Goal: Transaction & Acquisition: Purchase product/service

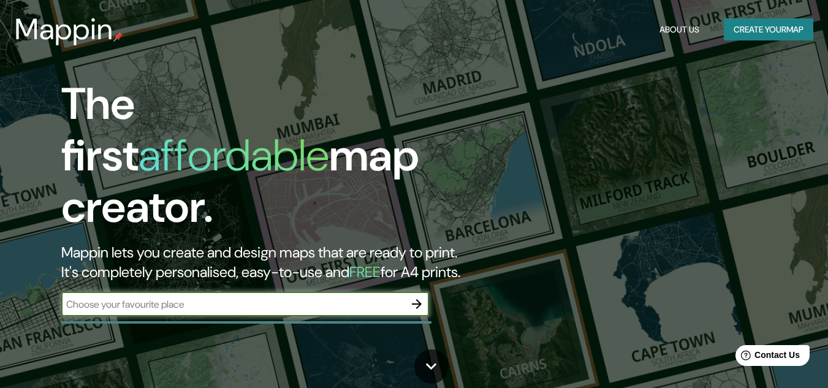
click at [318, 297] on input "text" at bounding box center [232, 304] width 343 height 14
type input "puerto de veracuz"
click at [414, 297] on icon "button" at bounding box center [417, 304] width 15 height 15
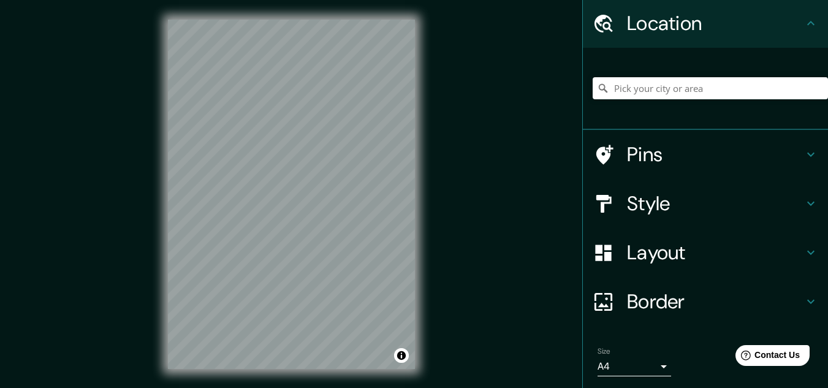
scroll to position [61, 0]
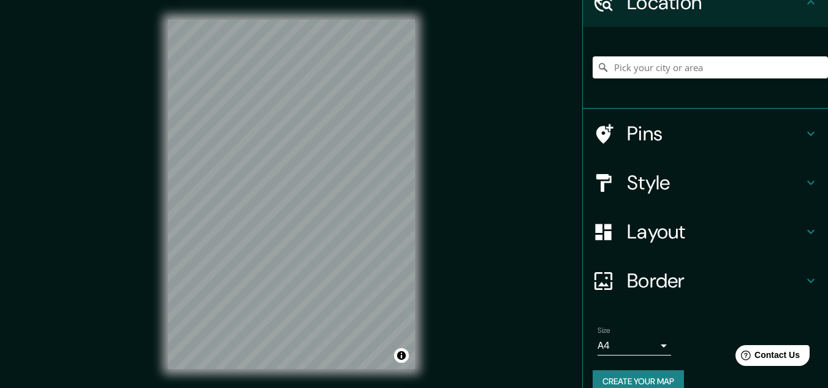
click at [749, 179] on h4 "Style" at bounding box center [715, 182] width 177 height 25
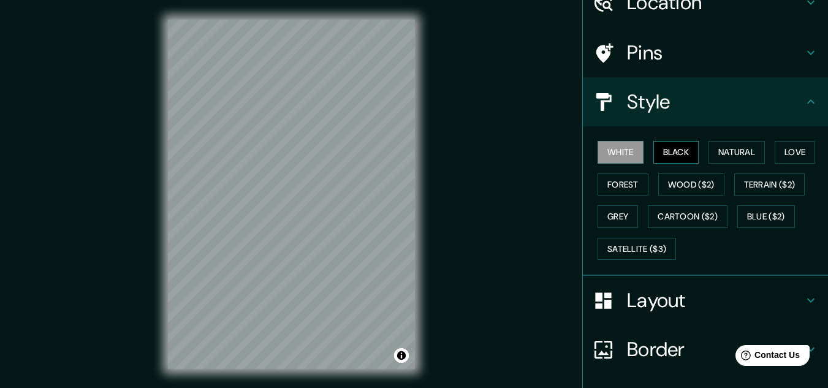
click at [670, 156] on button "Black" at bounding box center [677, 152] width 46 height 23
click at [743, 154] on button "Natural" at bounding box center [737, 152] width 56 height 23
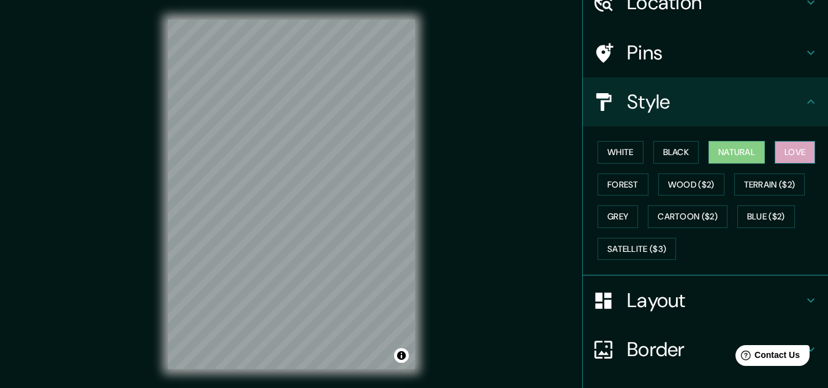
click at [777, 152] on button "Love" at bounding box center [795, 152] width 40 height 23
click at [600, 188] on button "Forest" at bounding box center [623, 185] width 51 height 23
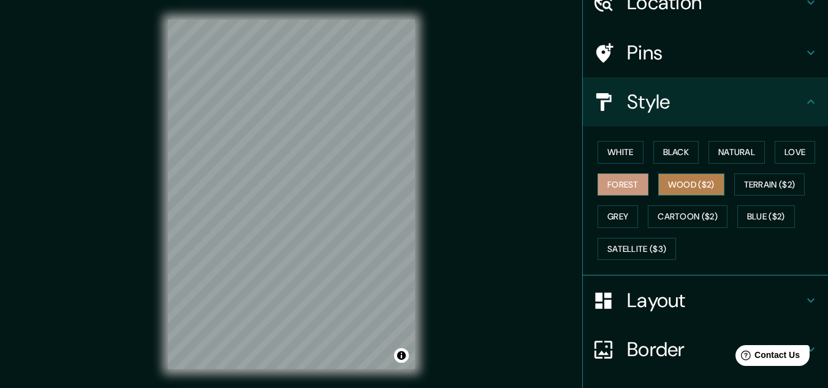
click at [709, 182] on button "Wood ($2)" at bounding box center [692, 185] width 66 height 23
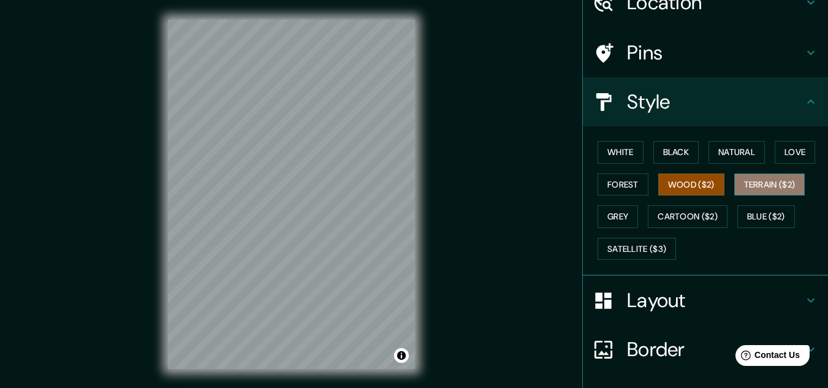
click at [768, 183] on button "Terrain ($2)" at bounding box center [770, 185] width 71 height 23
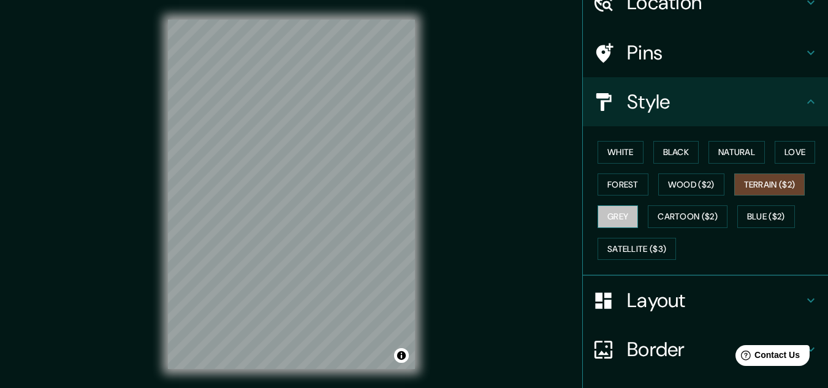
click at [622, 216] on button "Grey" at bounding box center [618, 216] width 40 height 23
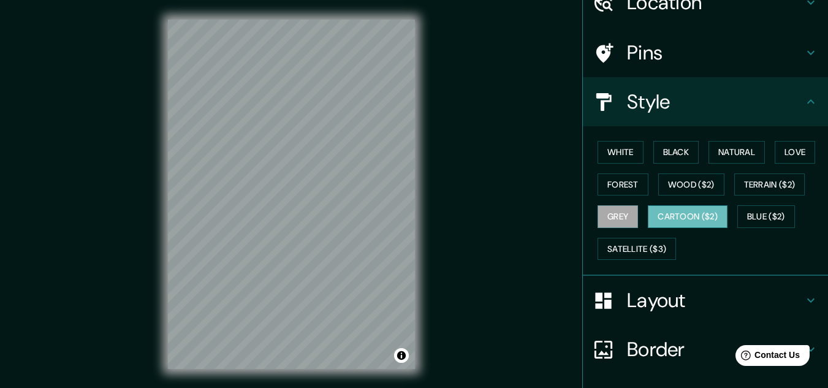
click at [675, 215] on button "Cartoon ($2)" at bounding box center [688, 216] width 80 height 23
click at [774, 216] on button "Blue ($2)" at bounding box center [767, 216] width 58 height 23
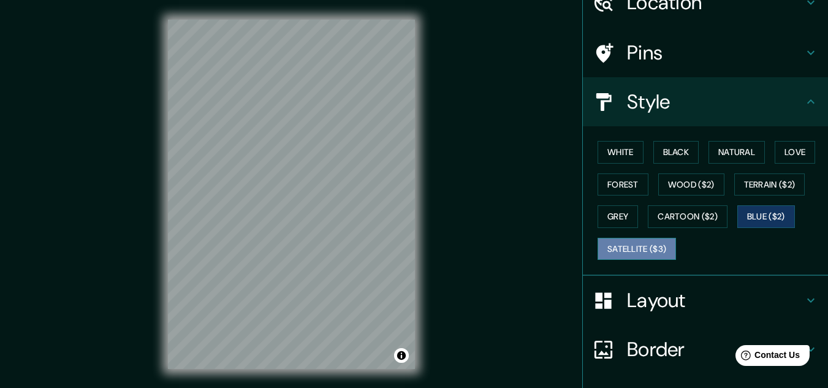
click at [651, 243] on button "Satellite ($3)" at bounding box center [637, 249] width 78 height 23
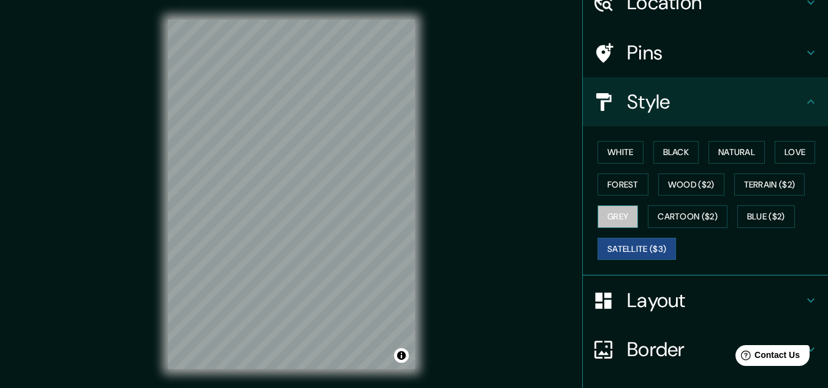
click at [622, 221] on button "Grey" at bounding box center [618, 216] width 40 height 23
click at [671, 308] on h4 "Layout" at bounding box center [715, 300] width 177 height 25
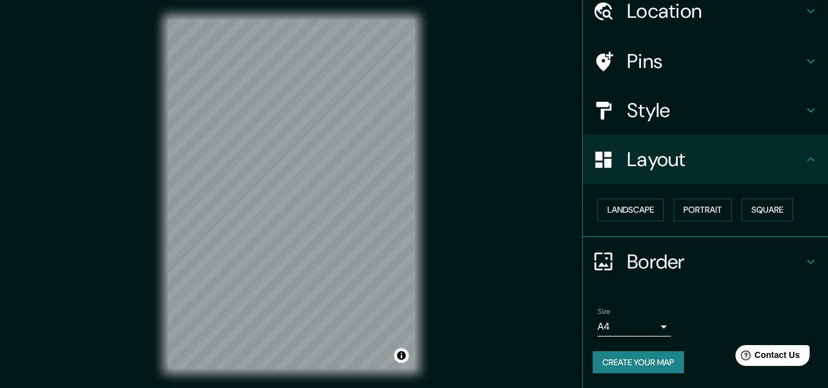
scroll to position [53, 0]
click at [640, 207] on button "Landscape" at bounding box center [631, 210] width 66 height 23
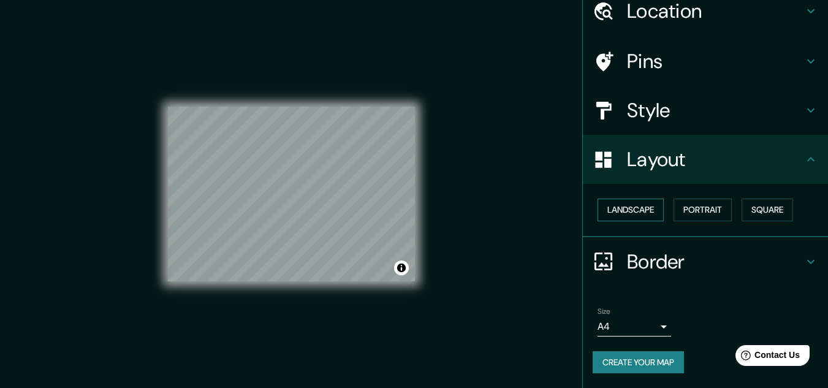
click at [640, 207] on button "Landscape" at bounding box center [631, 210] width 66 height 23
click at [701, 212] on button "Portrait" at bounding box center [703, 210] width 58 height 23
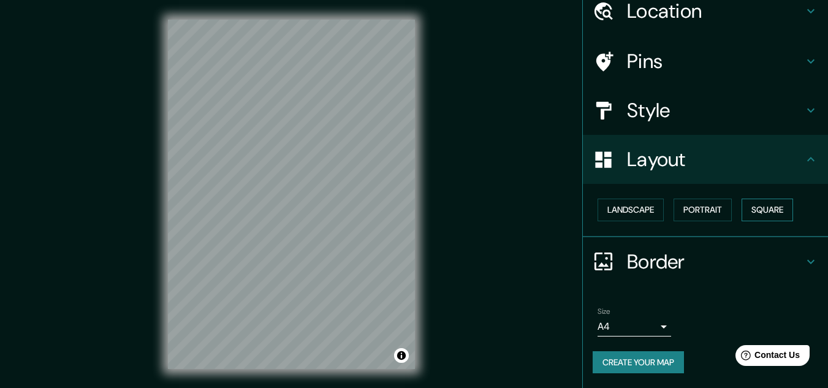
click at [754, 216] on button "Square" at bounding box center [768, 210] width 52 height 23
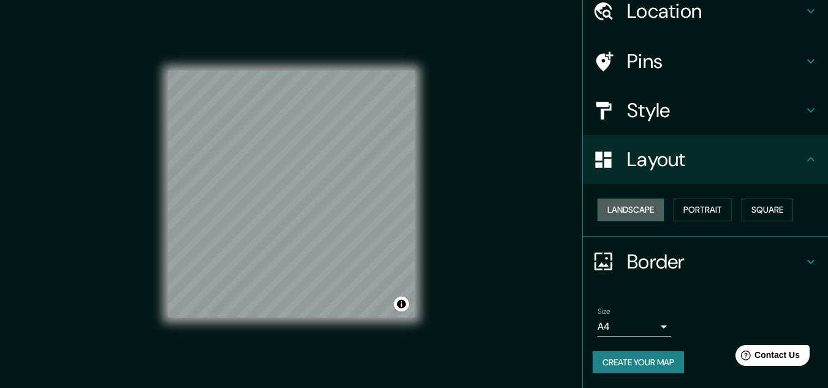
click at [631, 211] on button "Landscape" at bounding box center [631, 210] width 66 height 23
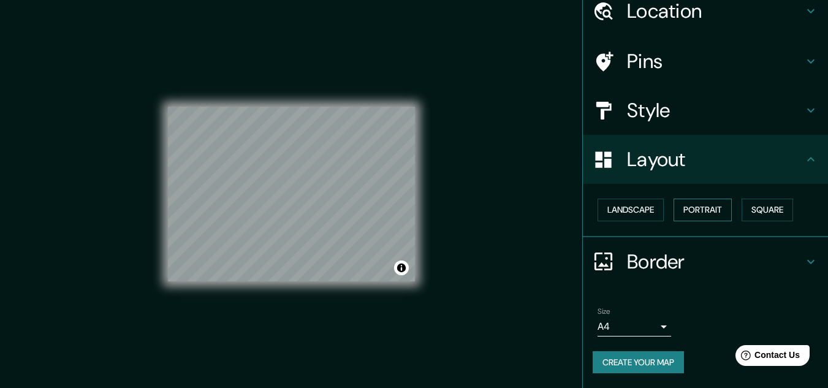
click at [679, 202] on button "Portrait" at bounding box center [703, 210] width 58 height 23
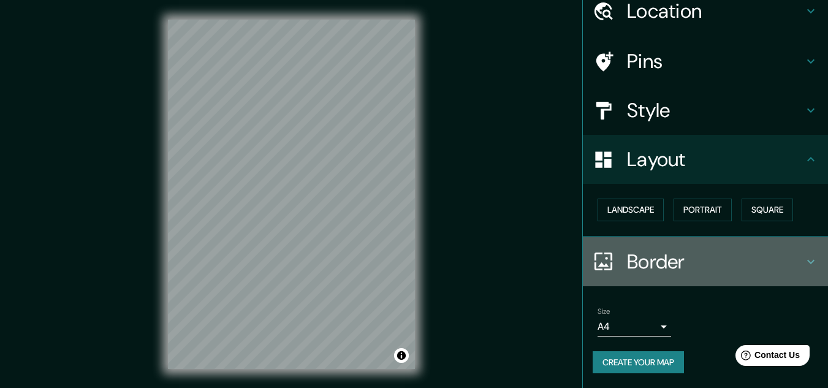
click at [666, 278] on div "Border" at bounding box center [705, 261] width 245 height 49
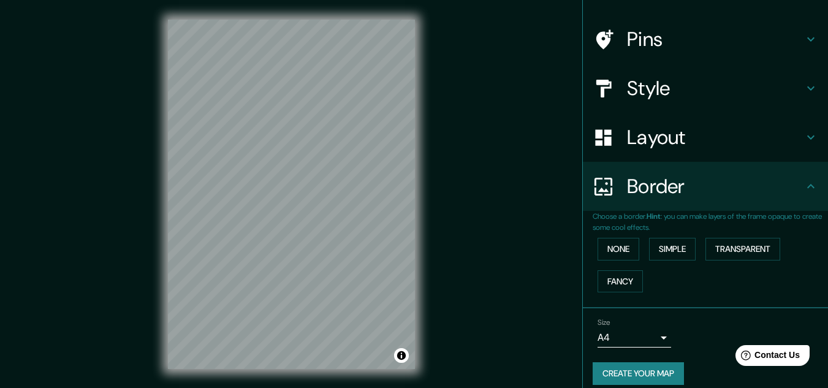
scroll to position [86, 0]
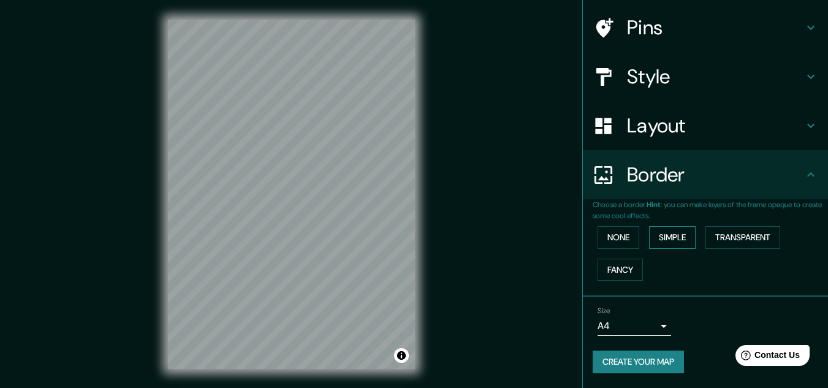
click at [684, 240] on button "Simple" at bounding box center [672, 237] width 47 height 23
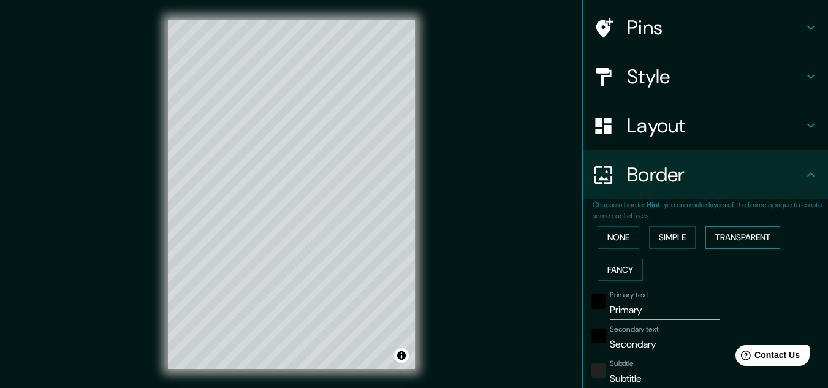
click at [757, 233] on button "Transparent" at bounding box center [743, 237] width 75 height 23
click at [614, 267] on button "Fancy" at bounding box center [620, 270] width 45 height 23
click at [613, 238] on button "None" at bounding box center [619, 237] width 42 height 23
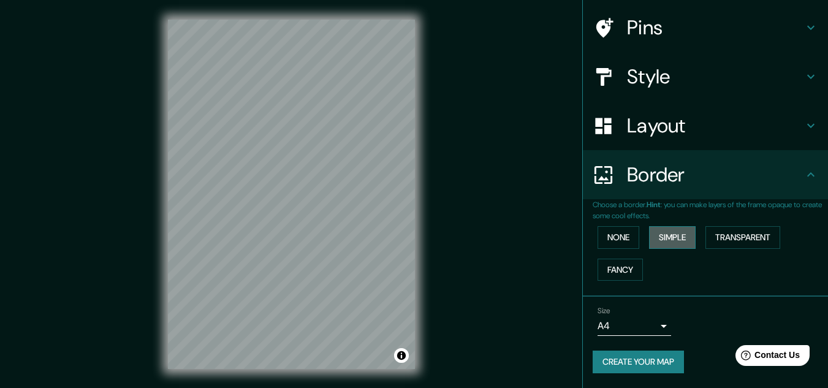
click at [673, 238] on button "Simple" at bounding box center [672, 237] width 47 height 23
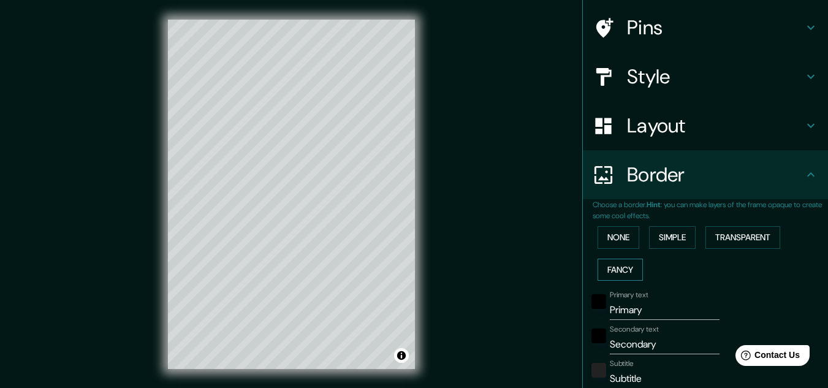
scroll to position [209, 0]
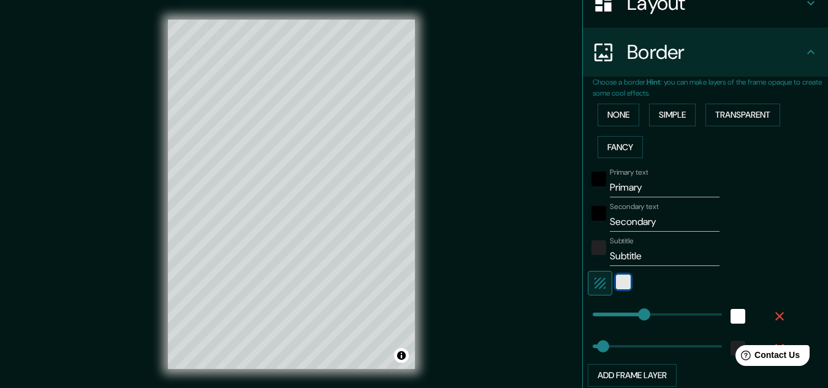
click at [616, 281] on div "white" at bounding box center [623, 282] width 15 height 15
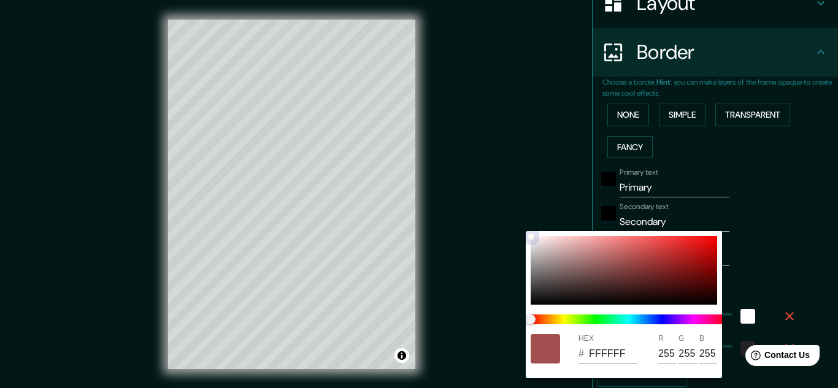
type input "161"
type input "32"
type input "A51E1E"
type input "165"
type input "30"
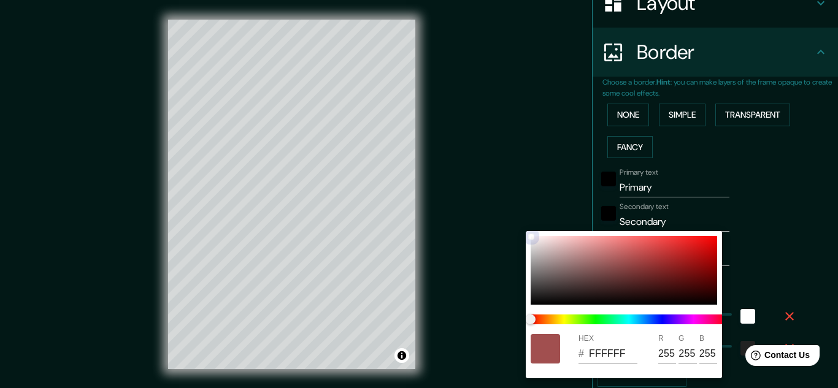
type input "30"
type input "161"
type input "32"
type input "AA2020"
type input "170"
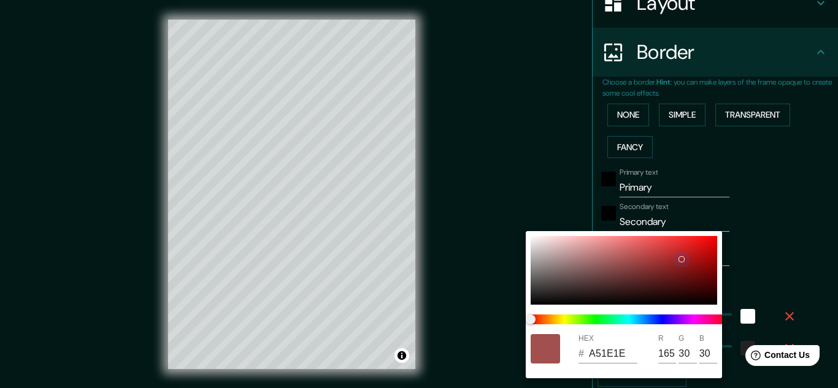
type input "32"
type input "161"
type input "32"
type input "916060"
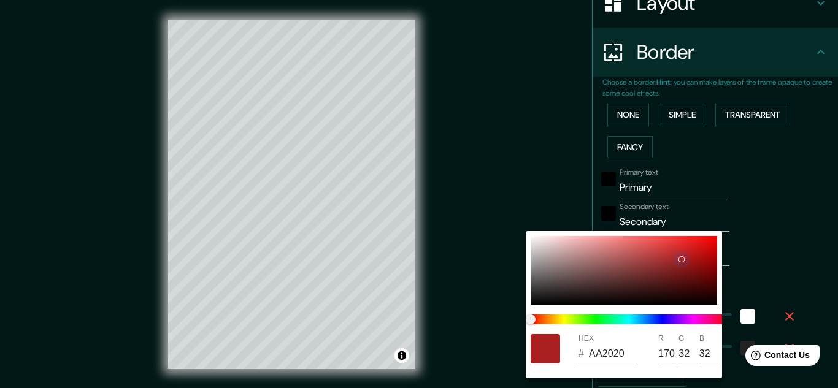
type input "145"
type input "96"
drag, startPoint x: 565, startPoint y: 286, endPoint x: 432, endPoint y: 361, distance: 152.6
click at [432, 361] on div "HEX # 916060 R 145 G 96 B 96" at bounding box center [419, 194] width 838 height 388
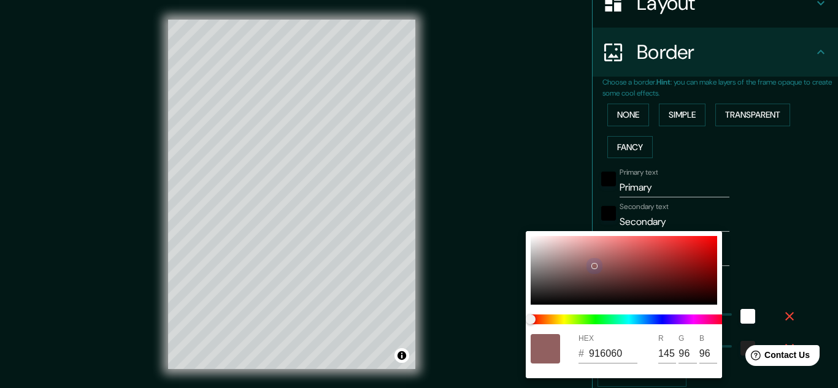
type input "161"
type input "32"
type input "EDD7D7"
type input "237"
type input "215"
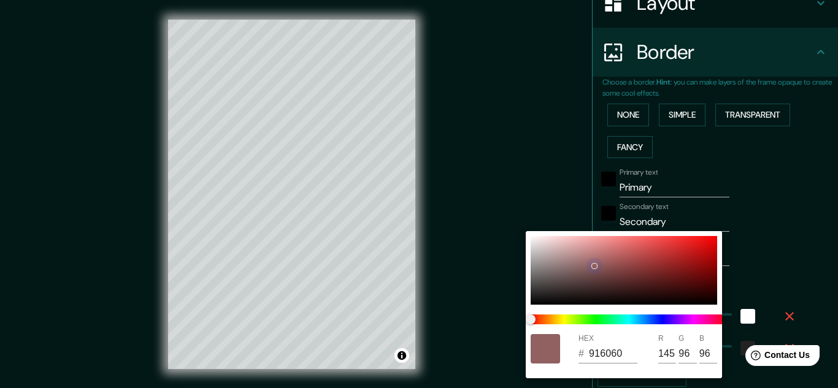
type input "215"
drag, startPoint x: 534, startPoint y: 229, endPoint x: 510, endPoint y: 223, distance: 25.3
click at [510, 223] on div "HEX # EDD7D7 R 237 G 215 B 215" at bounding box center [419, 194] width 838 height 388
click at [796, 270] on div at bounding box center [419, 194] width 838 height 388
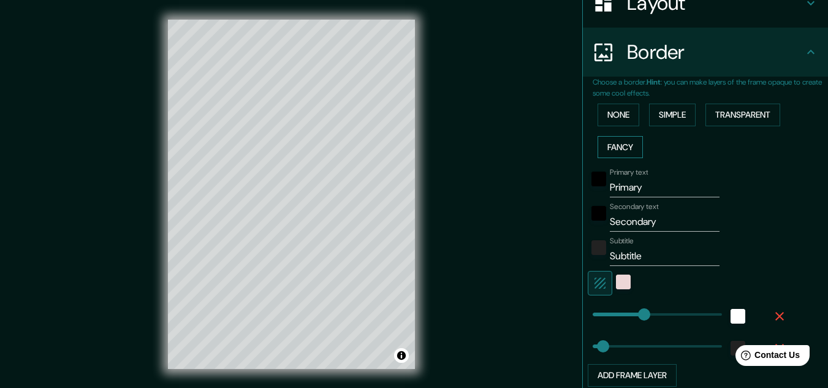
click at [618, 151] on button "Fancy" at bounding box center [620, 147] width 45 height 23
click at [612, 121] on button "None" at bounding box center [619, 115] width 42 height 23
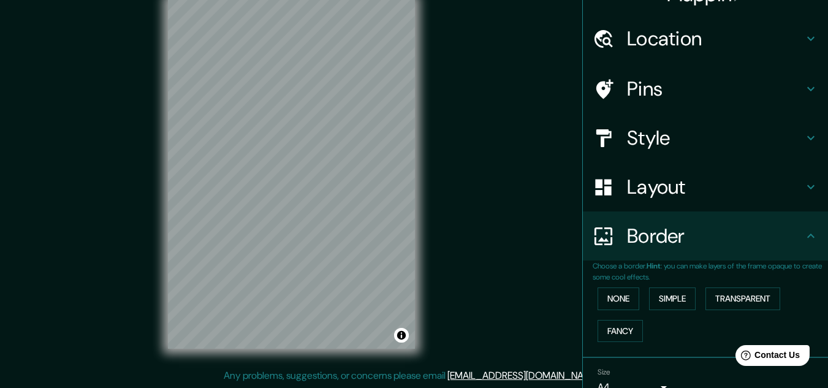
scroll to position [0, 0]
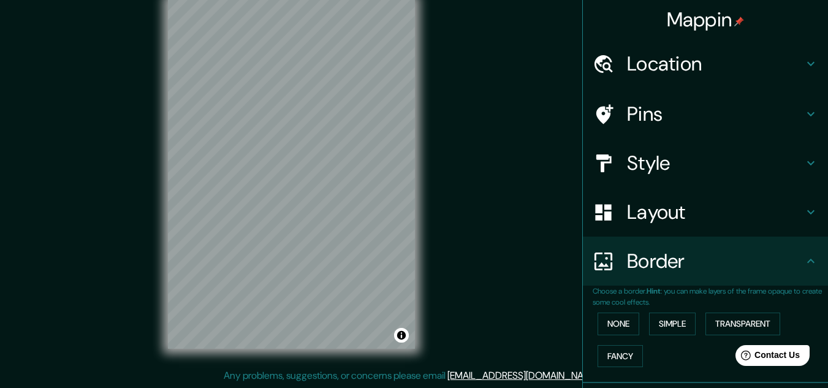
click at [698, 110] on h4 "Pins" at bounding box center [715, 114] width 177 height 25
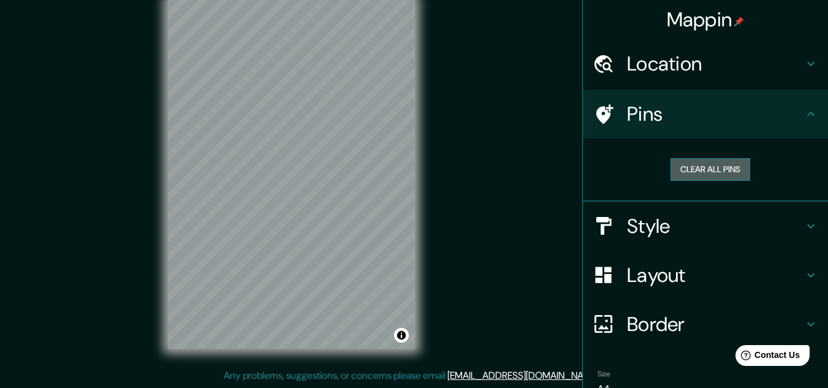
click at [710, 164] on button "Clear all pins" at bounding box center [711, 169] width 80 height 23
click at [681, 120] on h4 "Pins" at bounding box center [715, 114] width 177 height 25
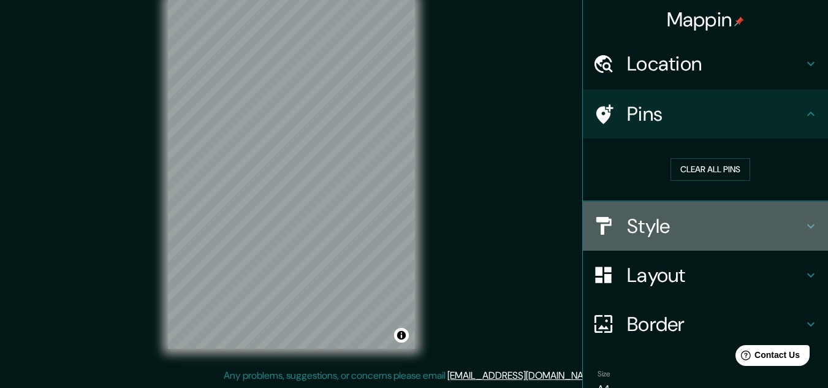
click at [701, 209] on div "Style" at bounding box center [705, 226] width 245 height 49
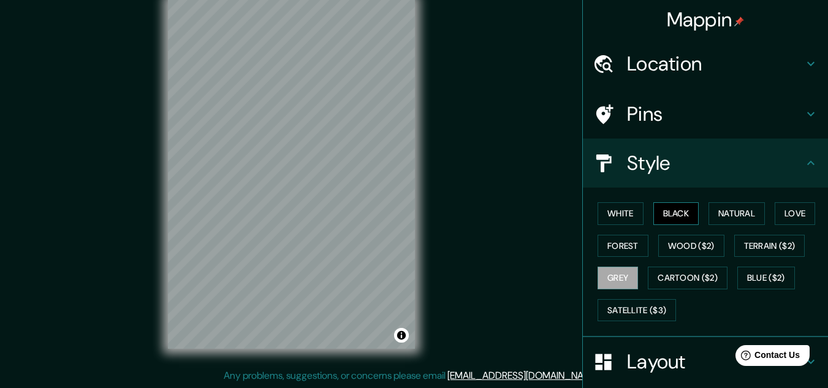
click at [683, 207] on button "Black" at bounding box center [677, 213] width 46 height 23
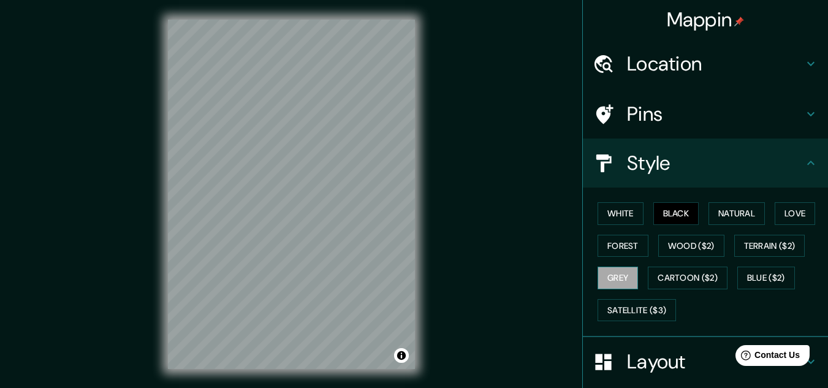
click at [622, 271] on button "Grey" at bounding box center [618, 278] width 40 height 23
click at [725, 220] on button "Natural" at bounding box center [737, 213] width 56 height 23
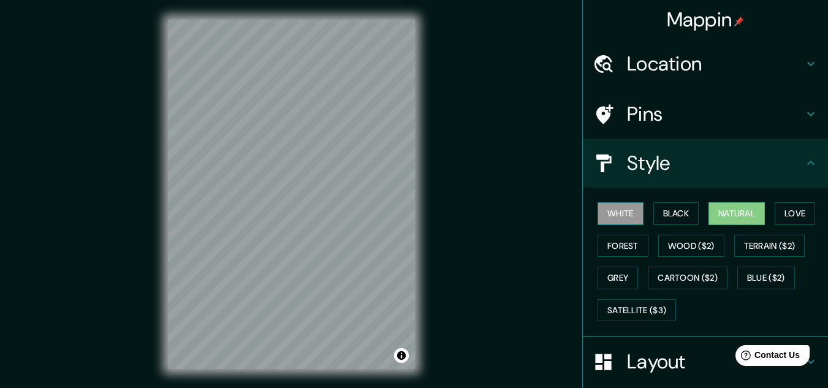
click at [617, 221] on button "White" at bounding box center [621, 213] width 46 height 23
click at [617, 273] on button "Grey" at bounding box center [618, 278] width 40 height 23
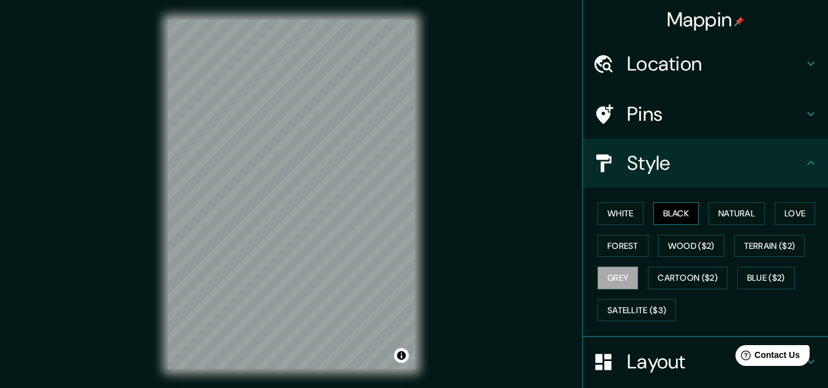
click at [655, 213] on button "Black" at bounding box center [677, 213] width 46 height 23
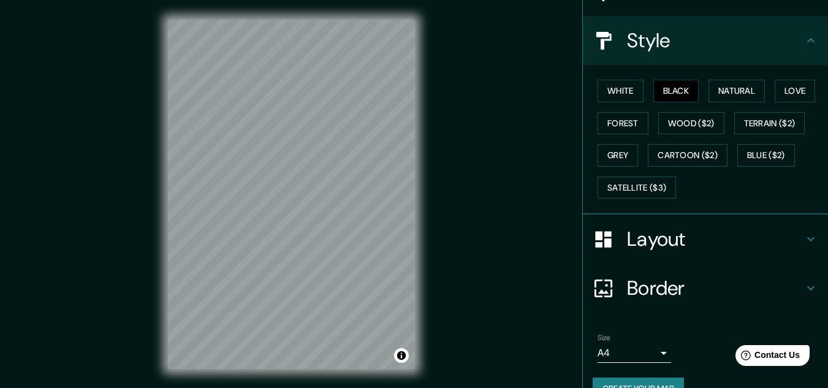
scroll to position [150, 0]
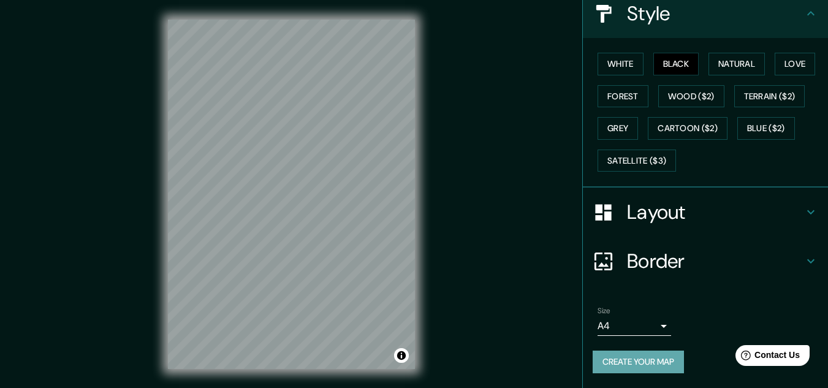
click at [655, 361] on button "Create your map" at bounding box center [638, 362] width 91 height 23
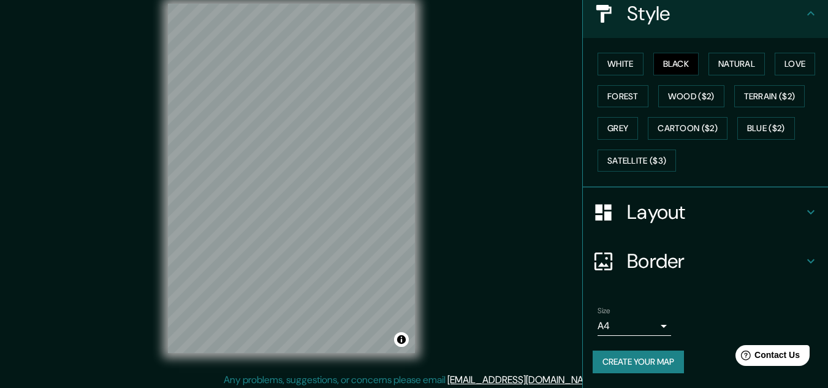
scroll to position [20, 0]
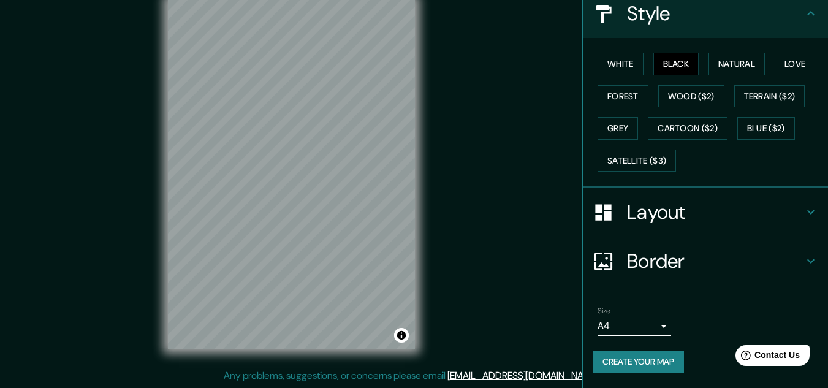
click at [624, 371] on button "Create your map" at bounding box center [638, 362] width 91 height 23
click at [769, 128] on button "Blue ($2)" at bounding box center [767, 128] width 58 height 23
click at [665, 64] on button "Black" at bounding box center [677, 64] width 46 height 23
click at [723, 69] on button "Natural" at bounding box center [737, 64] width 56 height 23
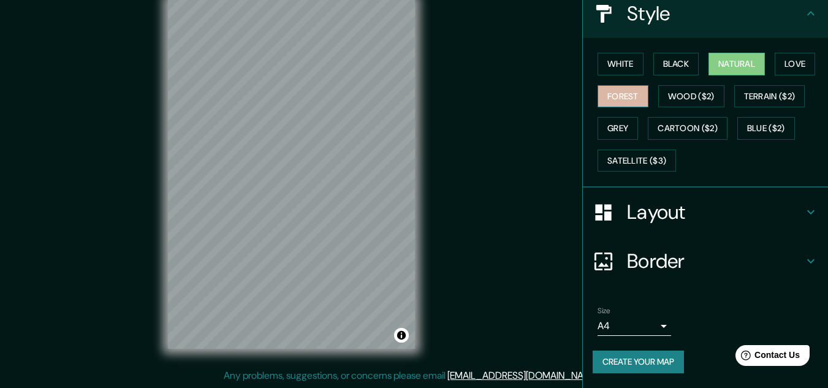
click at [628, 93] on button "Forest" at bounding box center [623, 96] width 51 height 23
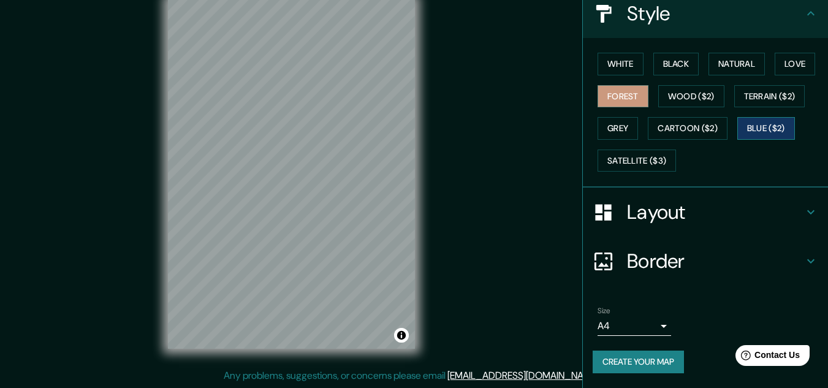
click at [786, 132] on button "Blue ($2)" at bounding box center [767, 128] width 58 height 23
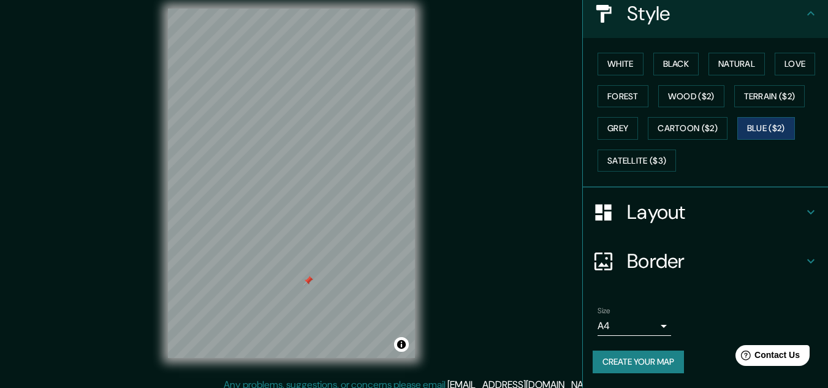
scroll to position [0, 0]
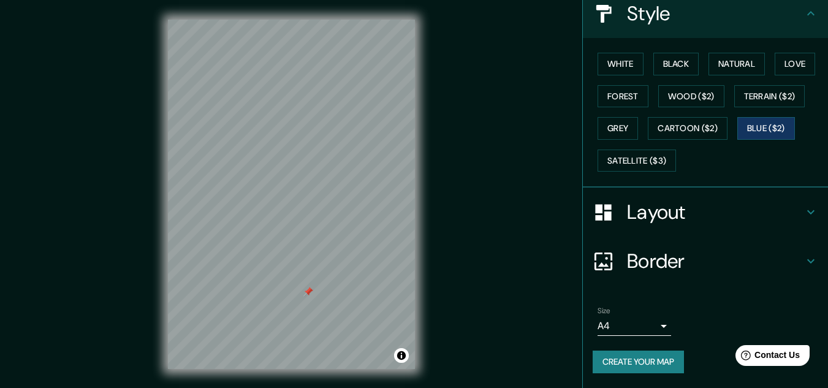
drag, startPoint x: 313, startPoint y: 282, endPoint x: 506, endPoint y: 229, distance: 200.2
click at [506, 229] on div "Mappin Location Pins Style White Black Natural Love Forest Wood ($2) Terrain ($…" at bounding box center [414, 204] width 828 height 408
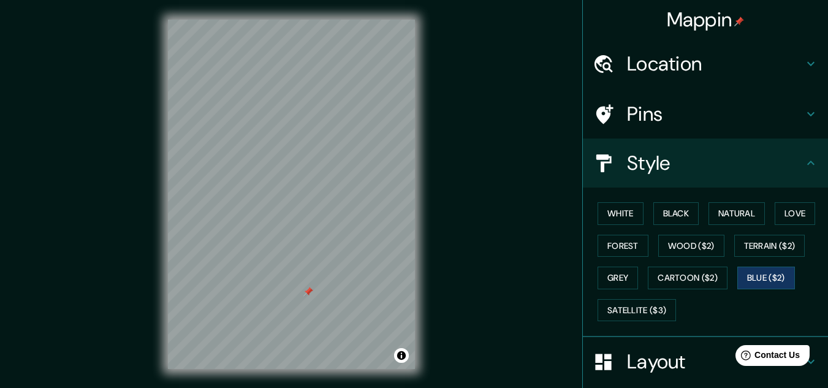
click at [676, 112] on h4 "Pins" at bounding box center [715, 114] width 177 height 25
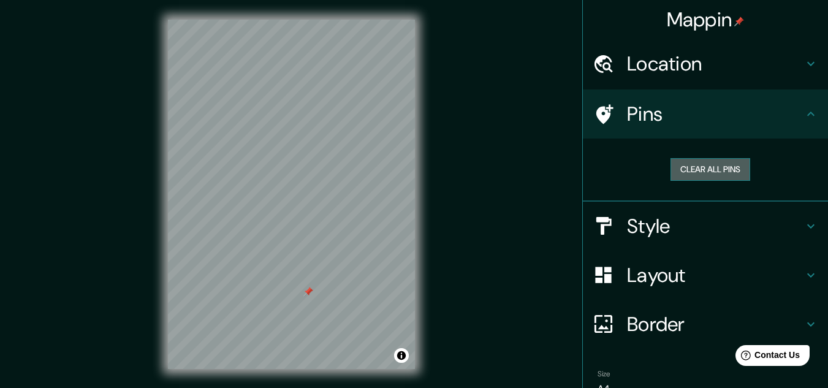
click at [689, 172] on button "Clear all pins" at bounding box center [711, 169] width 80 height 23
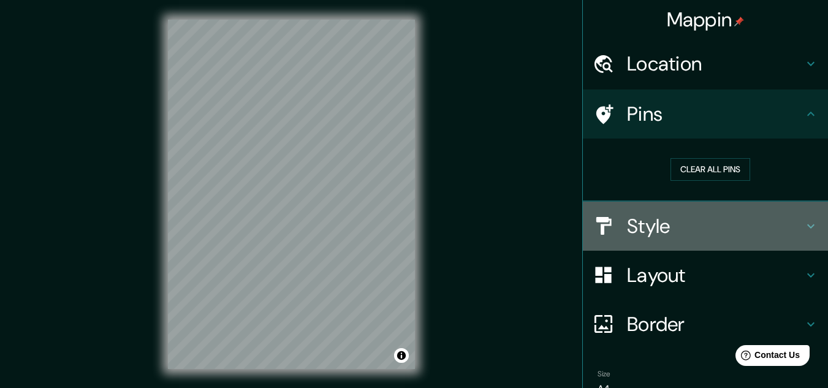
click at [666, 225] on h4 "Style" at bounding box center [715, 226] width 177 height 25
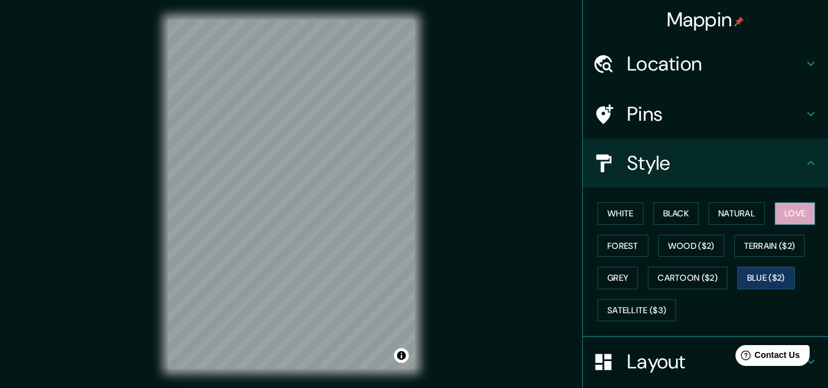
click at [799, 211] on button "Love" at bounding box center [795, 213] width 40 height 23
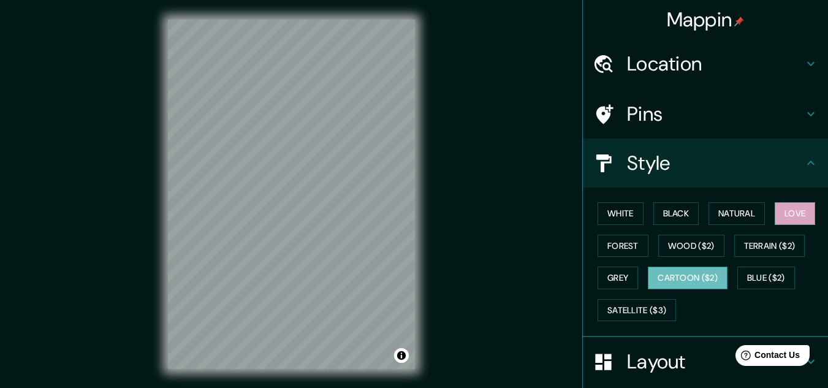
click at [683, 283] on button "Cartoon ($2)" at bounding box center [688, 278] width 80 height 23
drag, startPoint x: 617, startPoint y: 279, endPoint x: 620, endPoint y: 289, distance: 10.9
click at [616, 279] on button "Grey" at bounding box center [618, 278] width 40 height 23
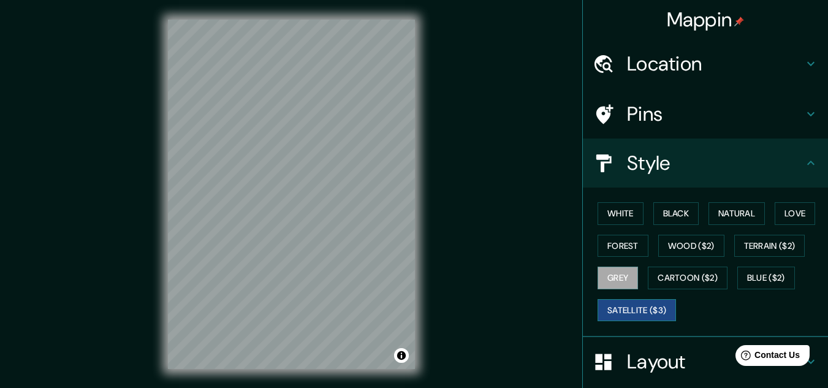
click at [626, 310] on button "Satellite ($3)" at bounding box center [637, 310] width 78 height 23
click at [619, 243] on button "Forest" at bounding box center [623, 246] width 51 height 23
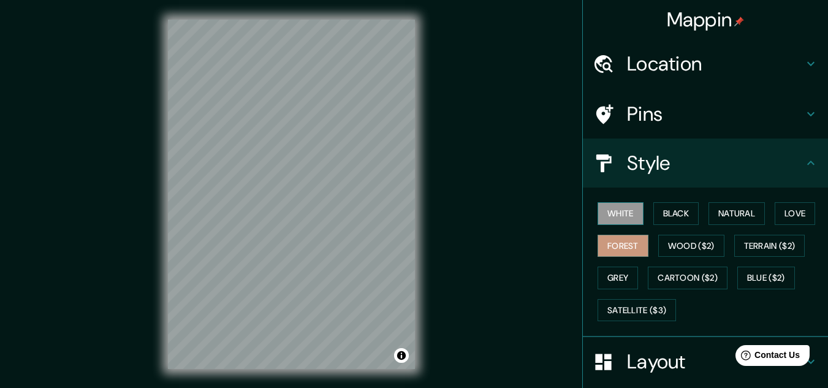
click at [616, 207] on button "White" at bounding box center [621, 213] width 46 height 23
click at [672, 213] on button "Black" at bounding box center [677, 213] width 46 height 23
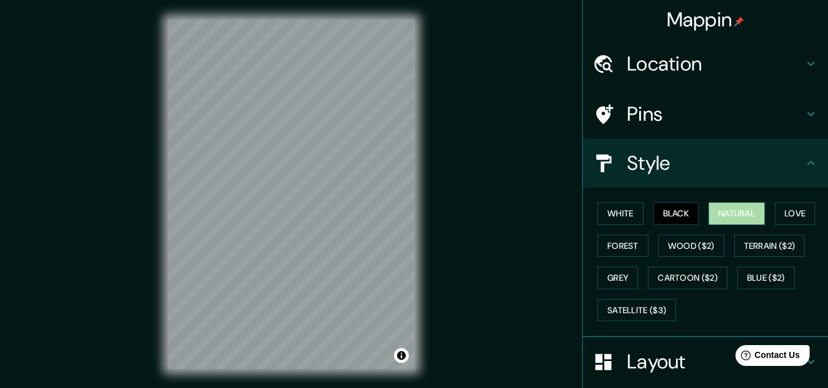
click at [738, 217] on button "Natural" at bounding box center [737, 213] width 56 height 23
click at [778, 208] on button "Love" at bounding box center [795, 213] width 40 height 23
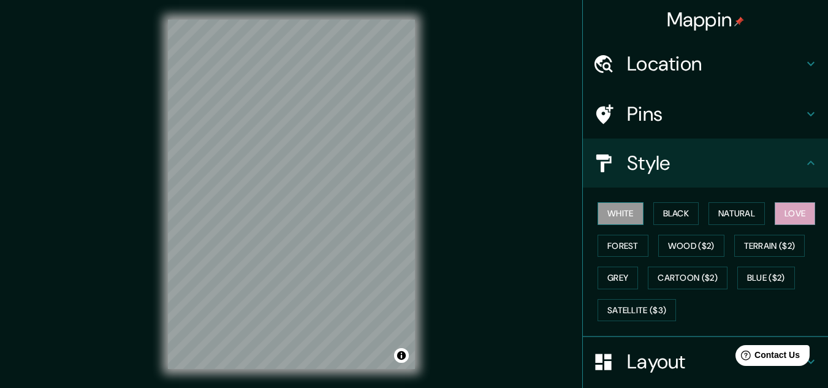
click at [612, 212] on button "White" at bounding box center [621, 213] width 46 height 23
click at [763, 248] on button "Terrain ($2)" at bounding box center [770, 246] width 71 height 23
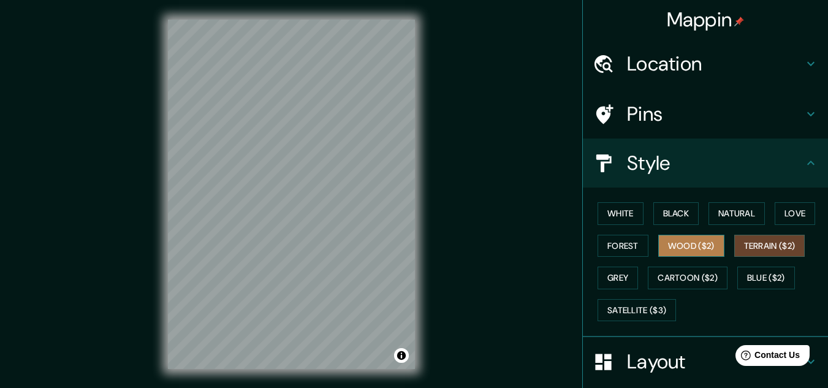
click at [677, 248] on button "Wood ($2)" at bounding box center [692, 246] width 66 height 23
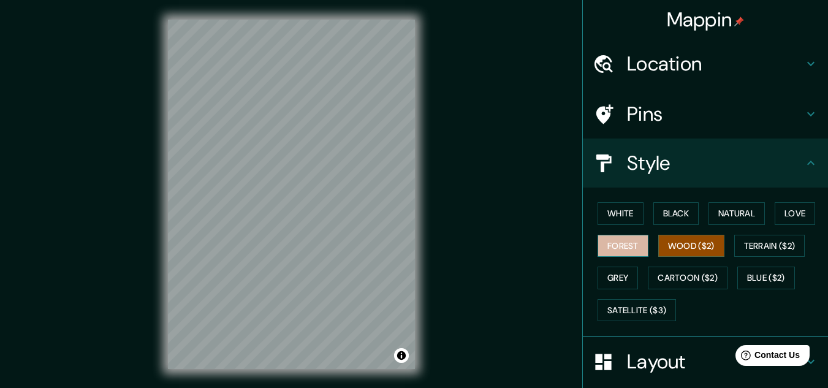
click at [622, 250] on button "Forest" at bounding box center [623, 246] width 51 height 23
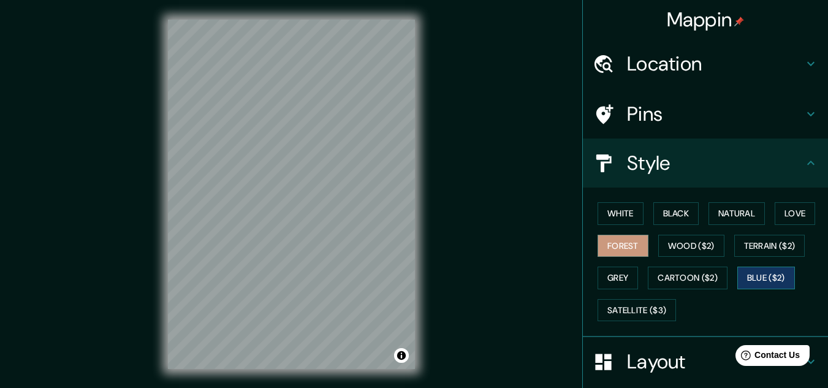
click at [783, 285] on button "Blue ($2)" at bounding box center [767, 278] width 58 height 23
click at [403, 356] on button "Toggle attribution" at bounding box center [401, 355] width 15 height 15
